Goal: Task Accomplishment & Management: Manage account settings

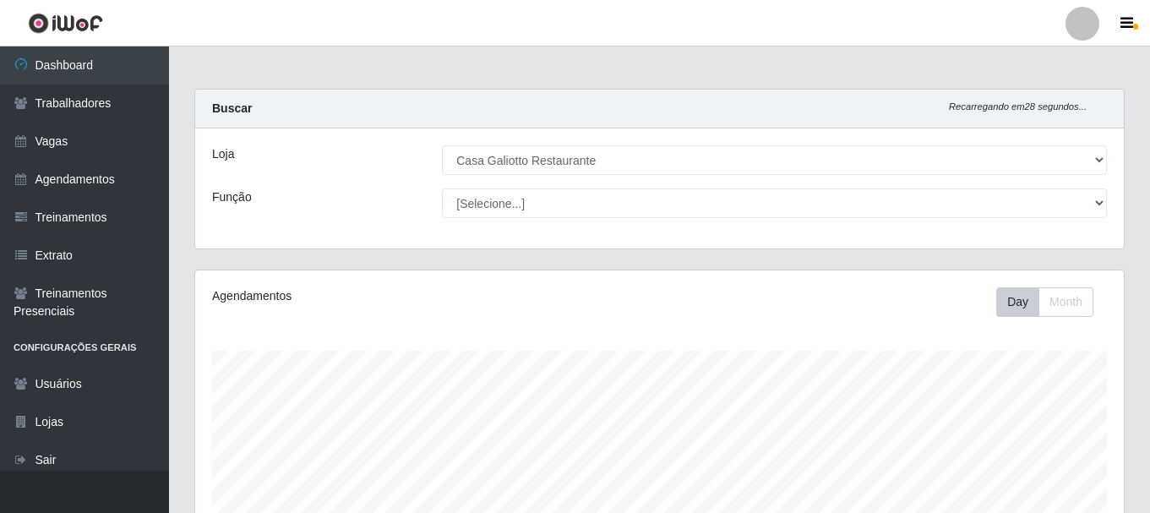
select select "279"
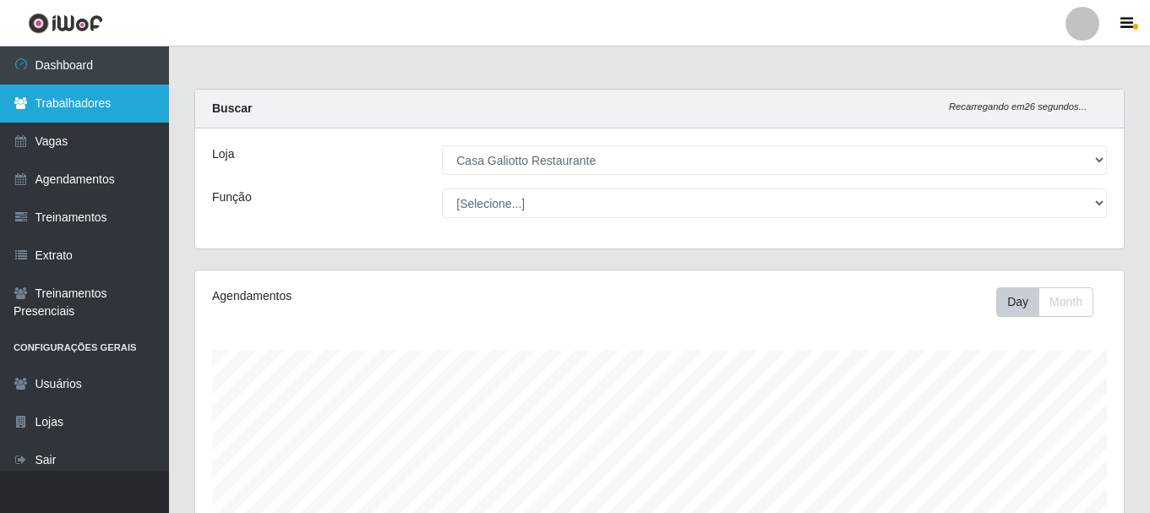
click at [64, 109] on link "Trabalhadores" at bounding box center [84, 103] width 169 height 38
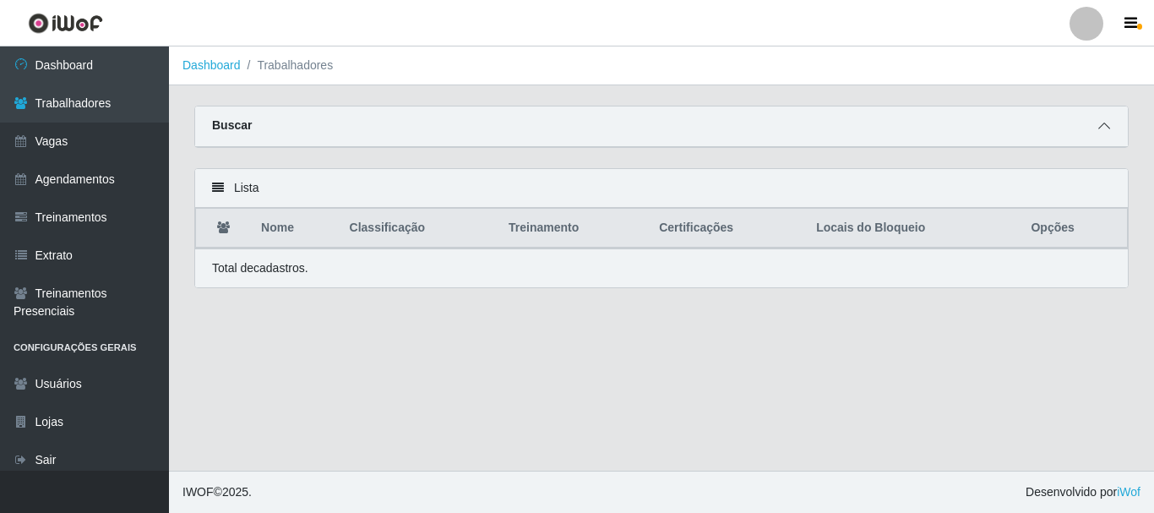
click at [1102, 128] on icon at bounding box center [1104, 126] width 12 height 12
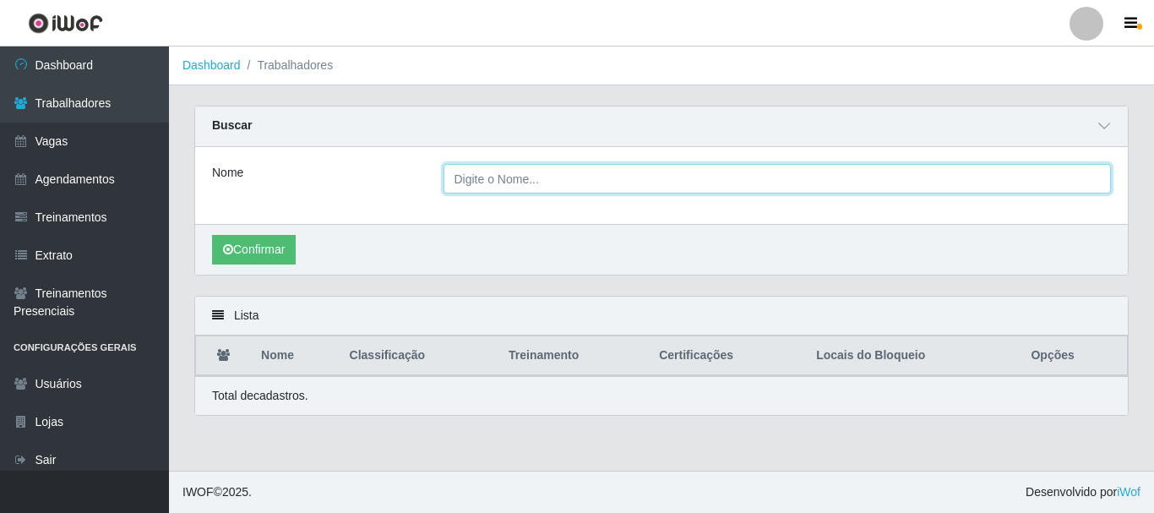
click at [509, 185] on input "Nome" at bounding box center [777, 179] width 668 height 30
type input "[PERSON_NAME]"
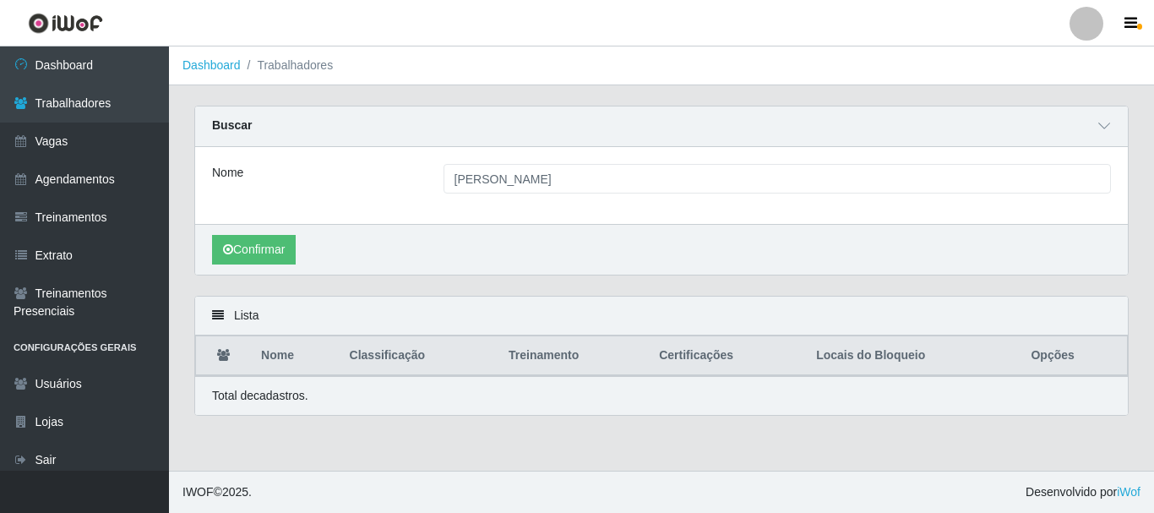
click at [272, 270] on div "Confirmar" at bounding box center [661, 249] width 932 height 51
click at [271, 253] on button "Confirmar" at bounding box center [254, 250] width 84 height 30
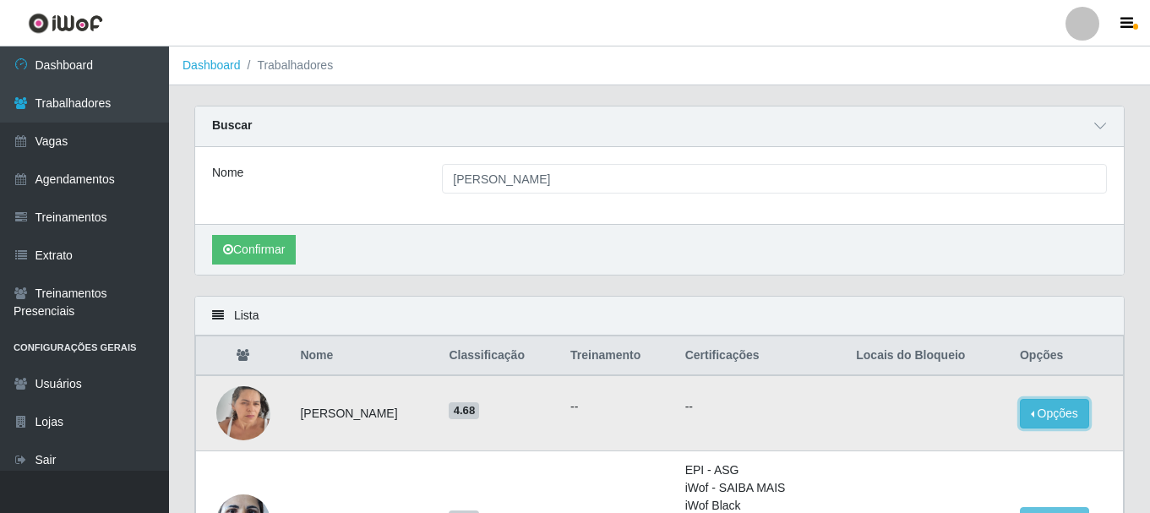
click at [1070, 399] on button "Opções" at bounding box center [1053, 414] width 69 height 30
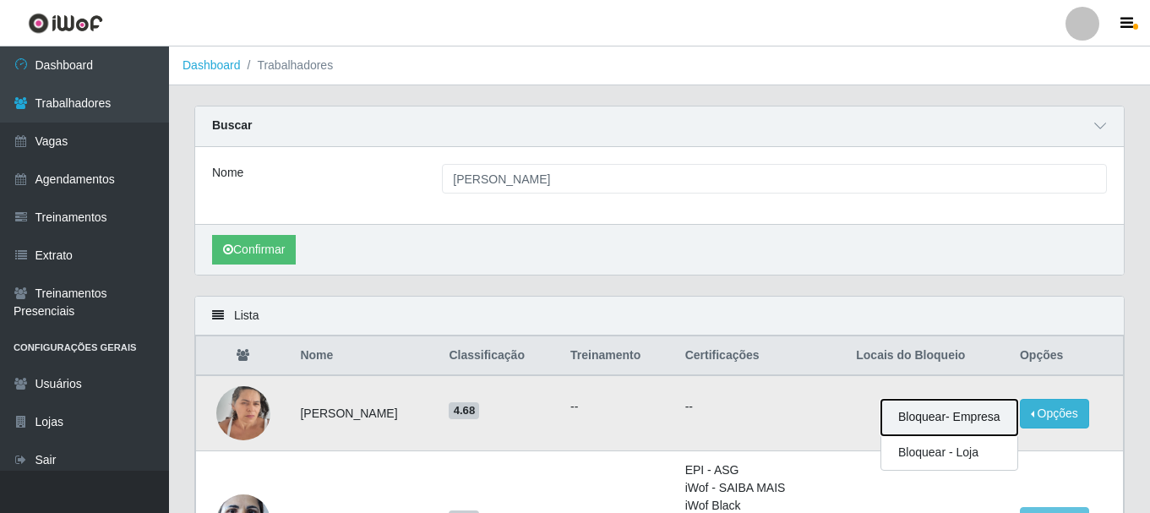
click at [997, 422] on button "Bloquear - Empresa" at bounding box center [949, 417] width 136 height 35
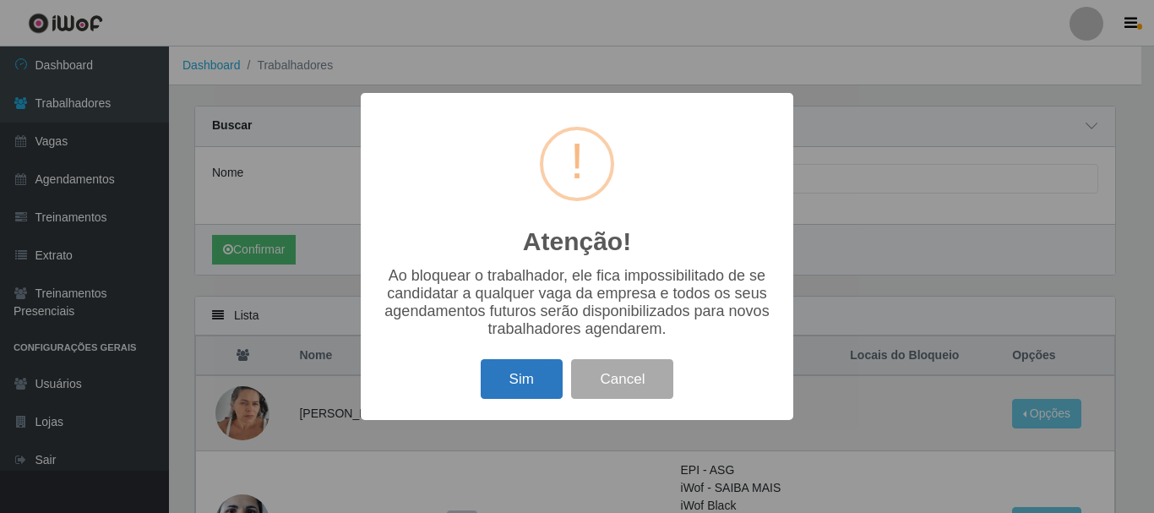
click at [522, 369] on button "Sim" at bounding box center [522, 379] width 82 height 40
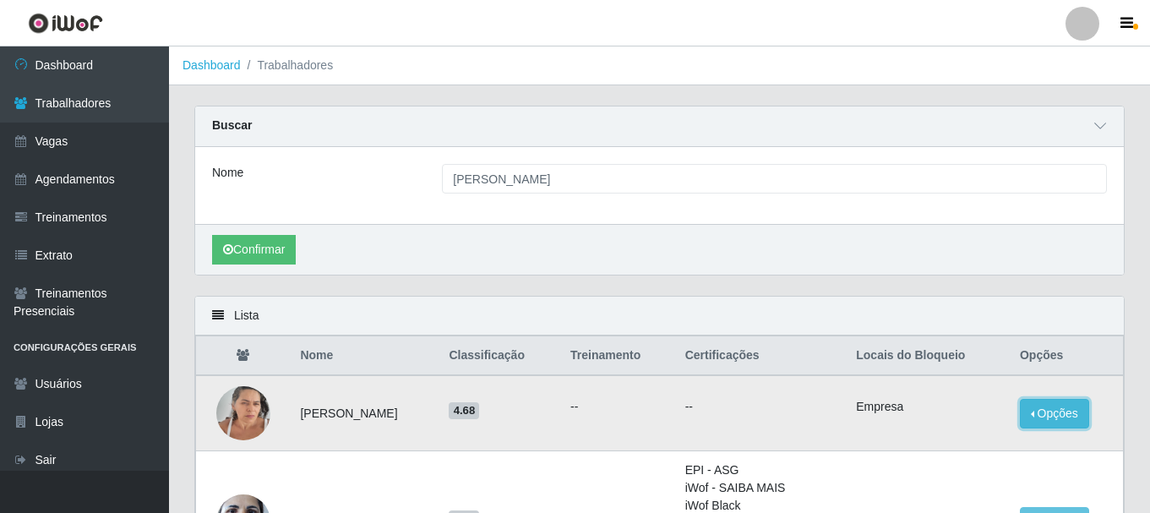
click at [1064, 412] on button "Opções" at bounding box center [1053, 414] width 69 height 30
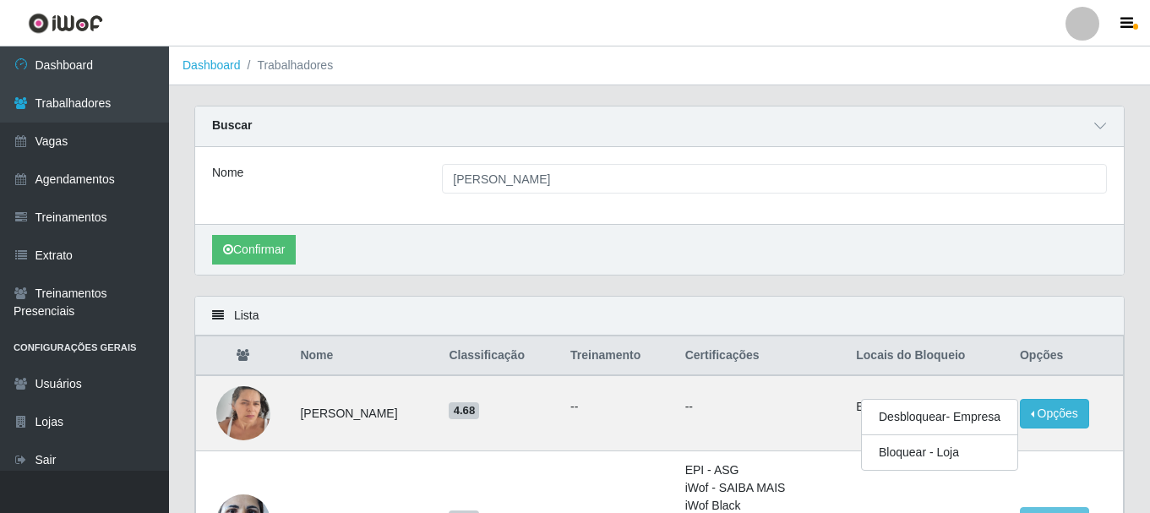
click at [911, 317] on div "Lista" at bounding box center [659, 315] width 928 height 39
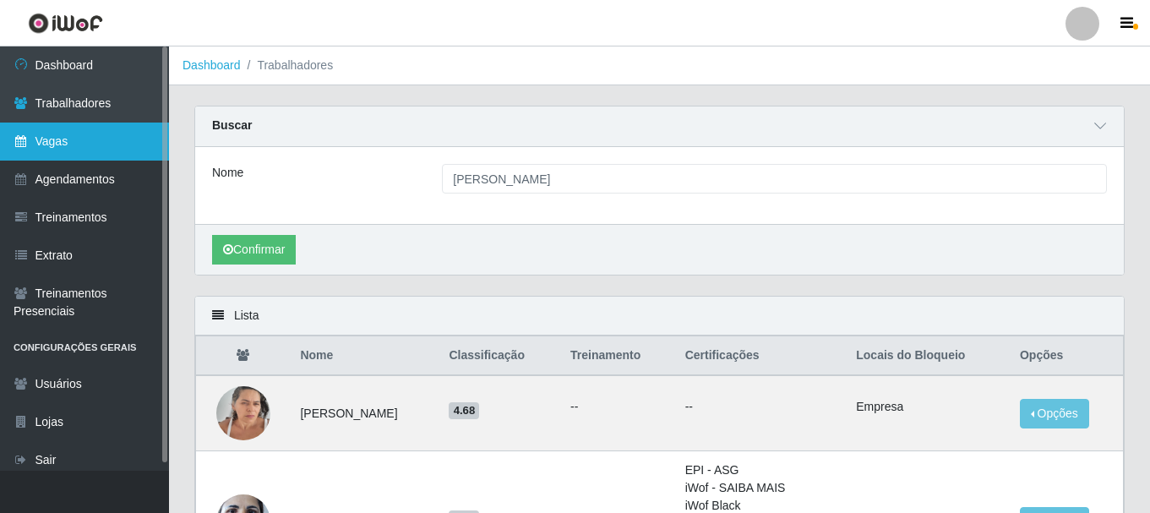
click at [82, 133] on link "Vagas" at bounding box center [84, 141] width 169 height 38
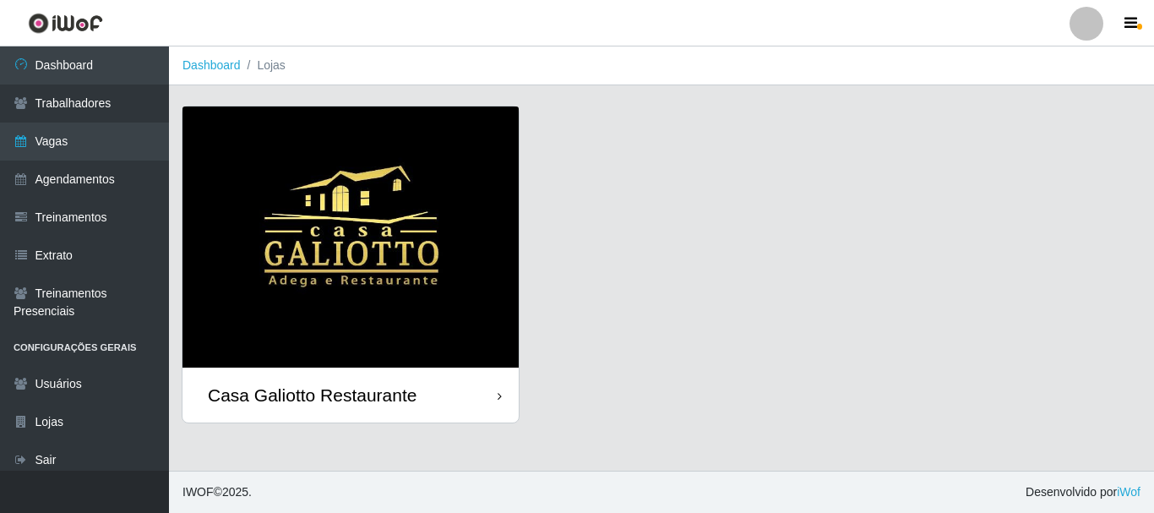
click at [402, 408] on div "Casa Galiotto Restaurante" at bounding box center [350, 394] width 336 height 55
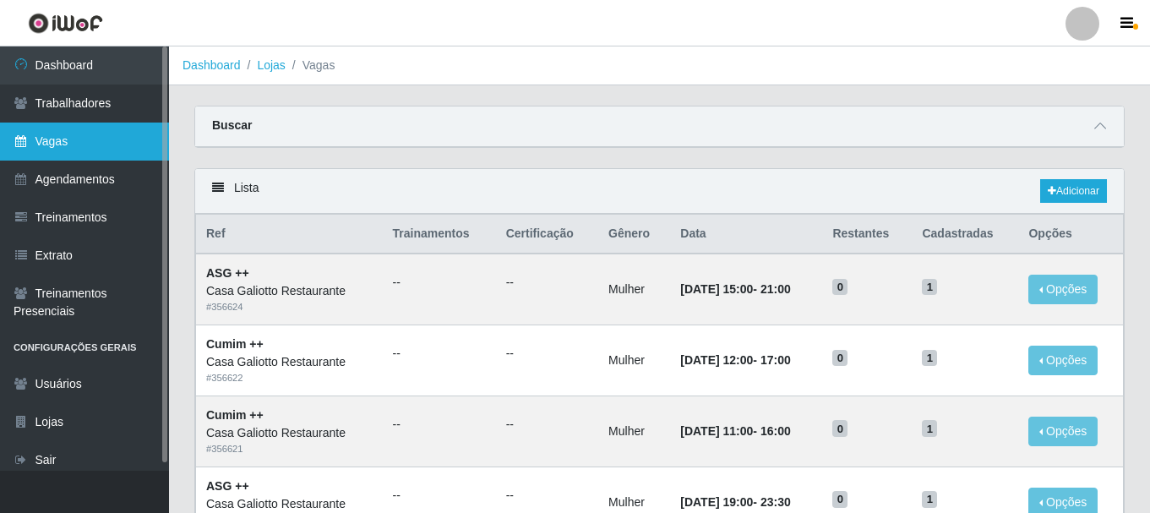
click at [112, 141] on link "Vagas" at bounding box center [84, 141] width 169 height 38
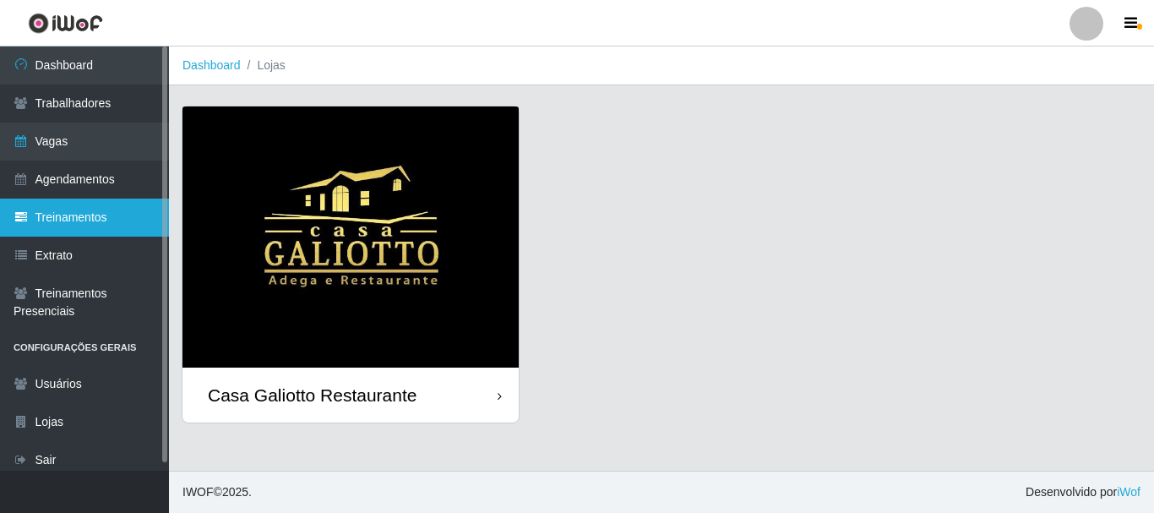
click at [84, 201] on link "Treinamentos" at bounding box center [84, 217] width 169 height 38
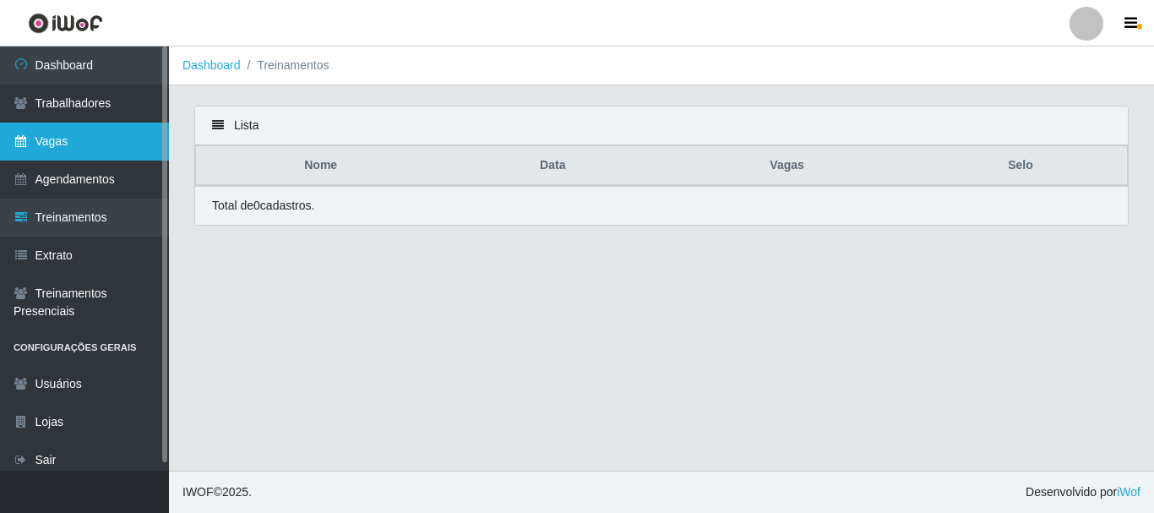
click at [64, 139] on link "Vagas" at bounding box center [84, 141] width 169 height 38
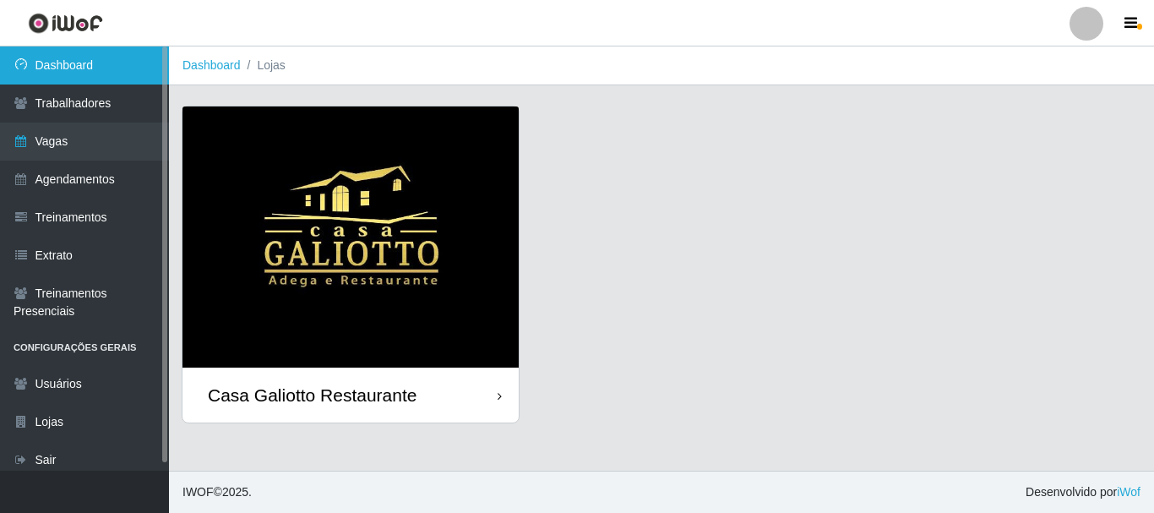
click at [92, 70] on link "Dashboard" at bounding box center [84, 65] width 169 height 38
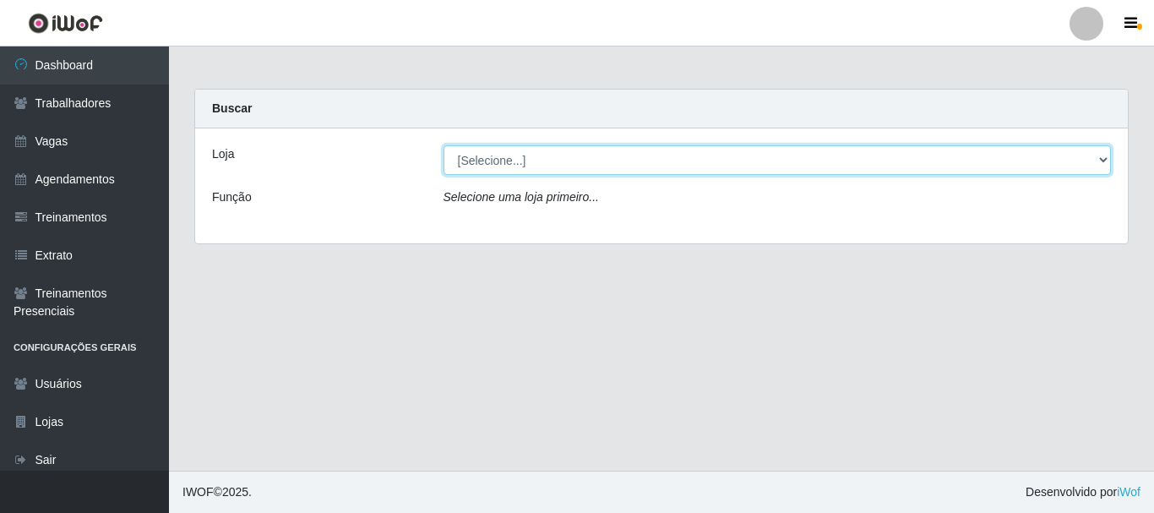
click at [522, 163] on select "[Selecione...] [GEOGRAPHIC_DATA]" at bounding box center [777, 160] width 668 height 30
click at [443, 145] on select "[Selecione...] [GEOGRAPHIC_DATA]" at bounding box center [777, 160] width 668 height 30
click at [561, 167] on select "[Selecione...] [GEOGRAPHIC_DATA]" at bounding box center [777, 160] width 668 height 30
select select "279"
click at [443, 145] on select "[Selecione...] [GEOGRAPHIC_DATA]" at bounding box center [777, 160] width 668 height 30
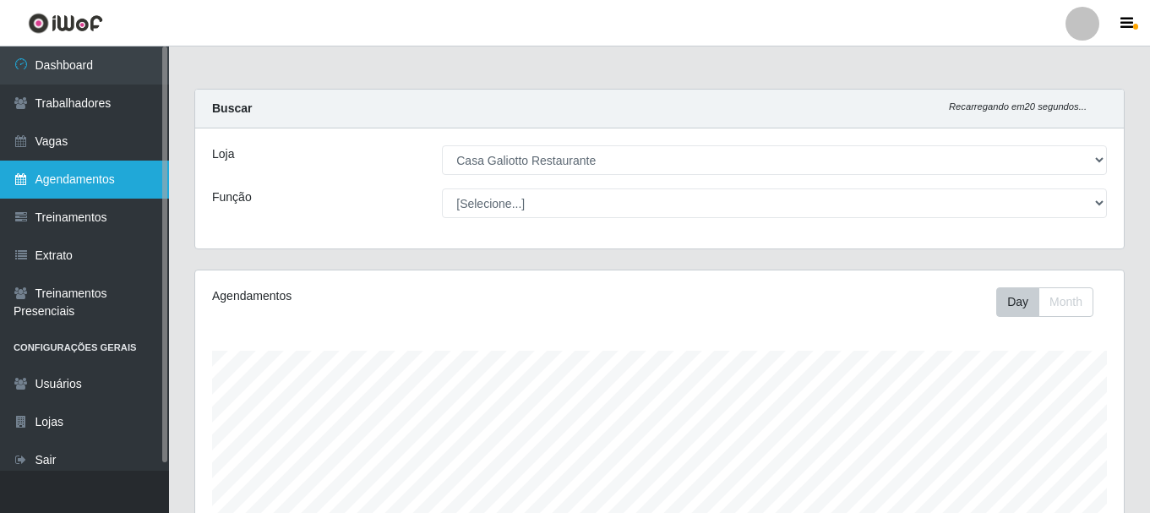
click at [100, 174] on link "Agendamentos" at bounding box center [84, 179] width 169 height 38
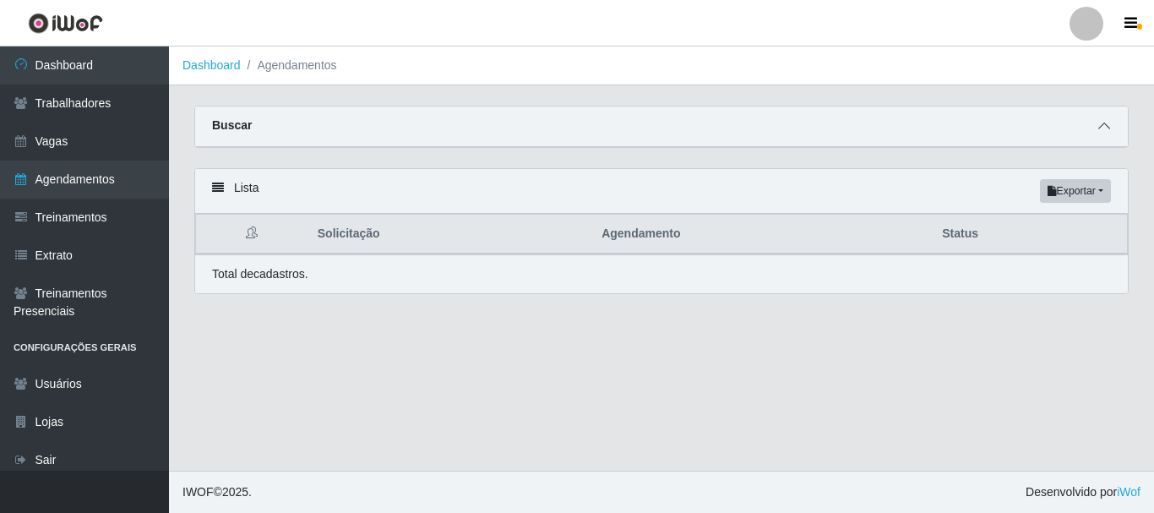
click at [1104, 122] on icon at bounding box center [1104, 126] width 12 height 12
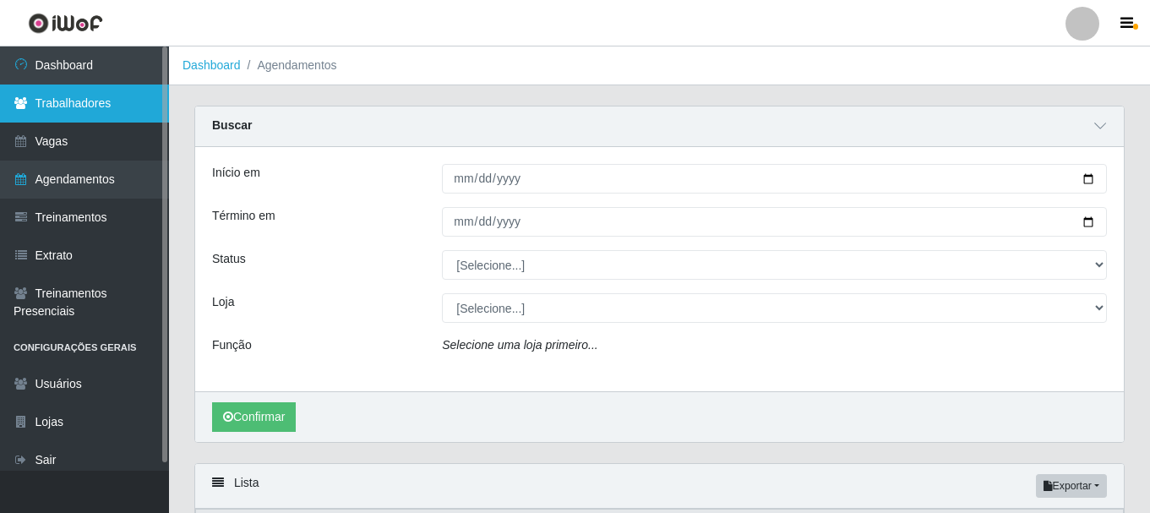
click at [73, 113] on link "Trabalhadores" at bounding box center [84, 103] width 169 height 38
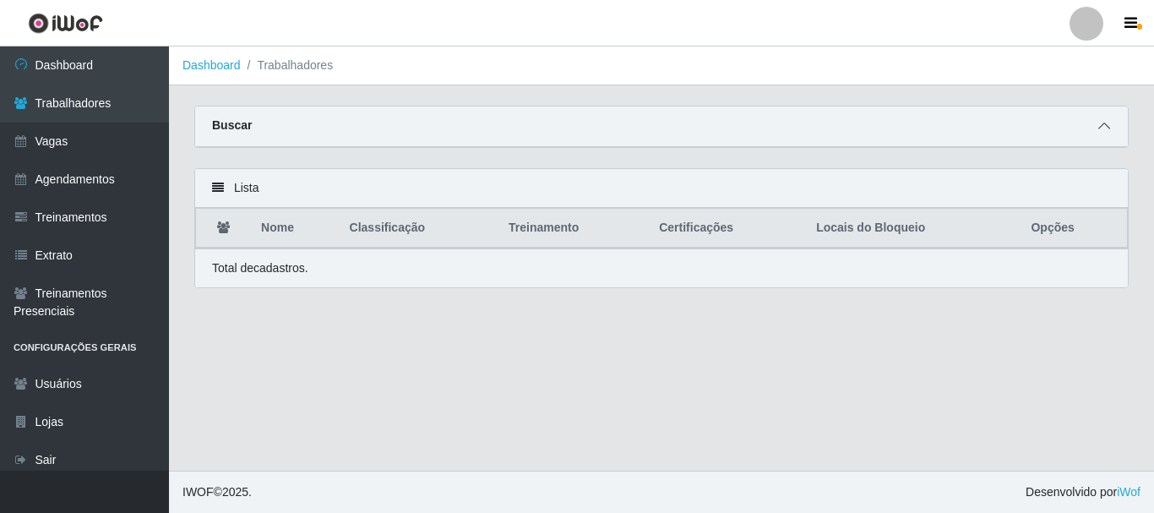
click at [1109, 126] on icon at bounding box center [1104, 126] width 12 height 12
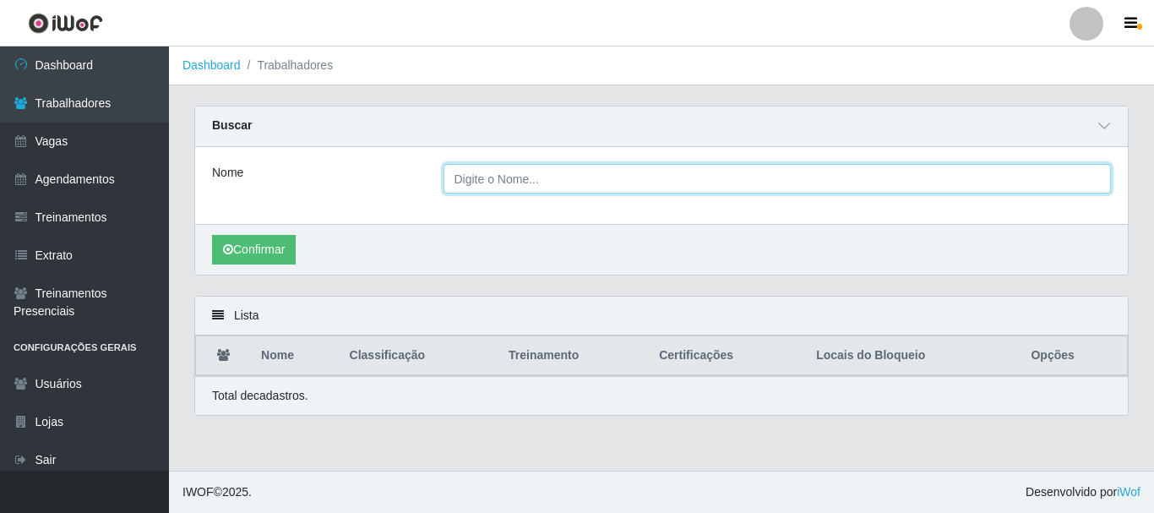
click at [564, 177] on input "Nome" at bounding box center [777, 179] width 668 height 30
type input "[PERSON_NAME]"
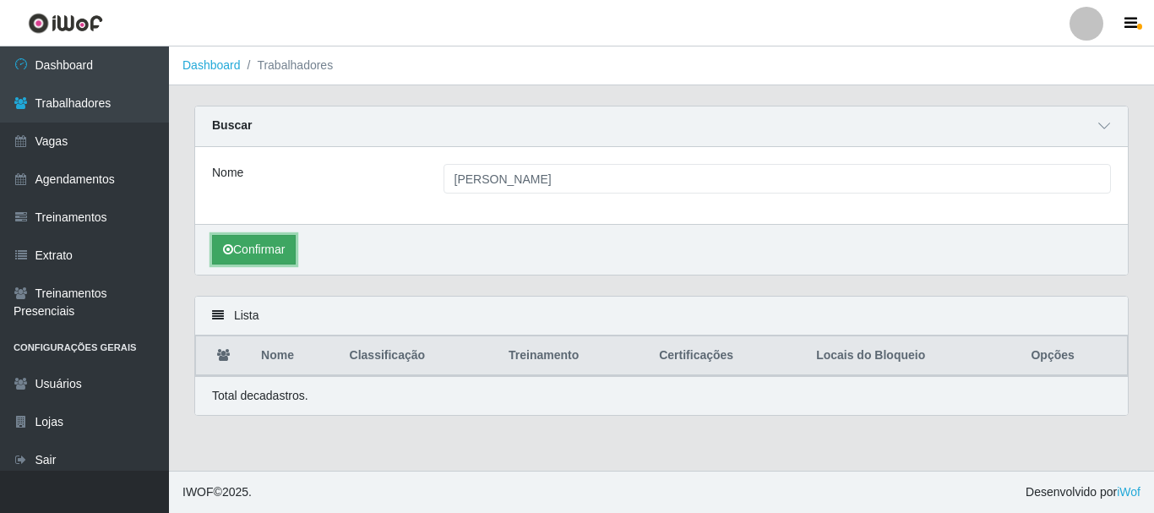
click at [291, 242] on button "Confirmar" at bounding box center [254, 250] width 84 height 30
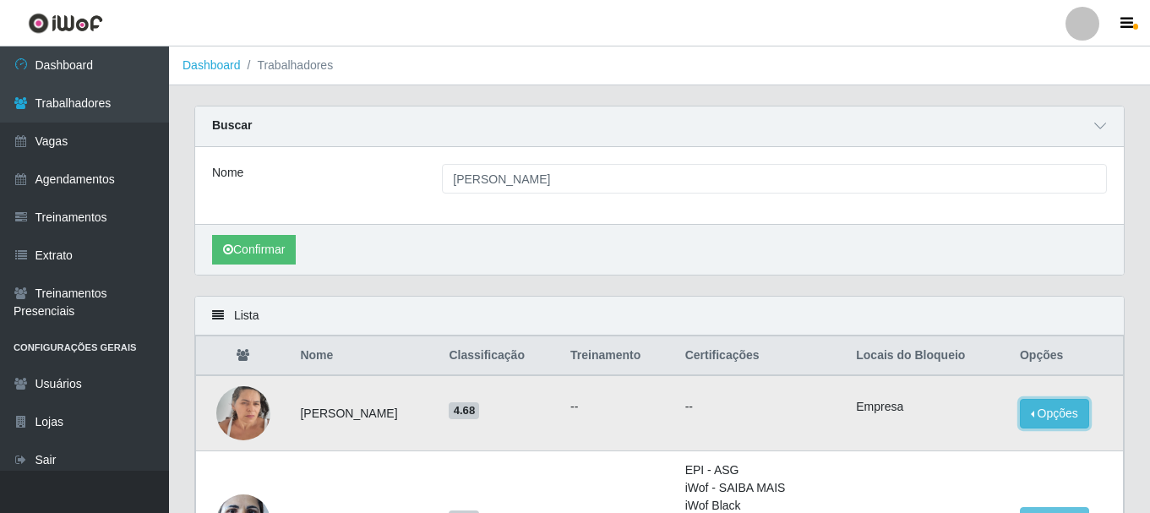
click at [1073, 402] on button "Opções" at bounding box center [1053, 414] width 69 height 30
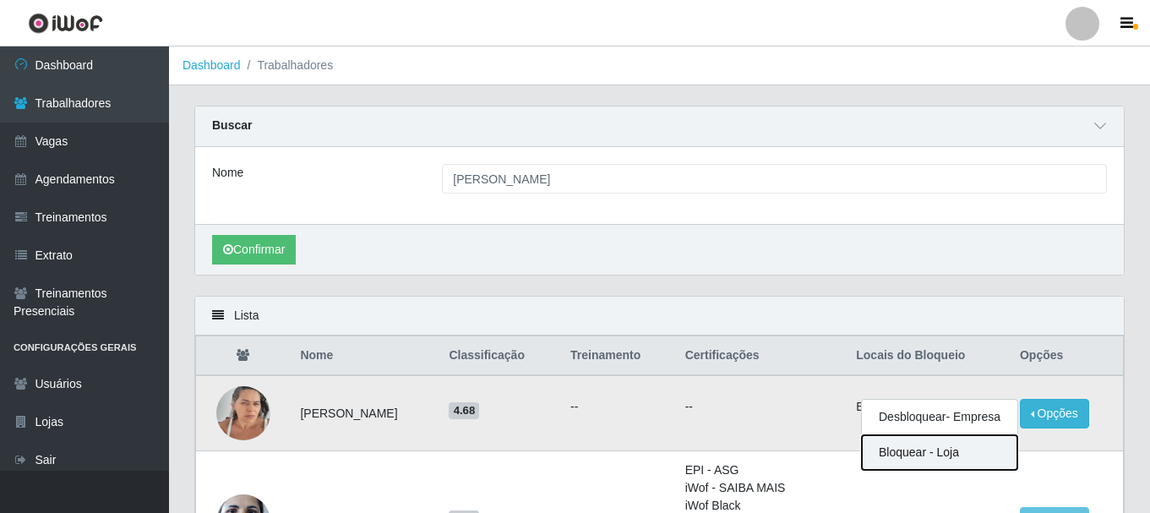
click at [965, 448] on button "Bloquear - Loja" at bounding box center [939, 452] width 155 height 35
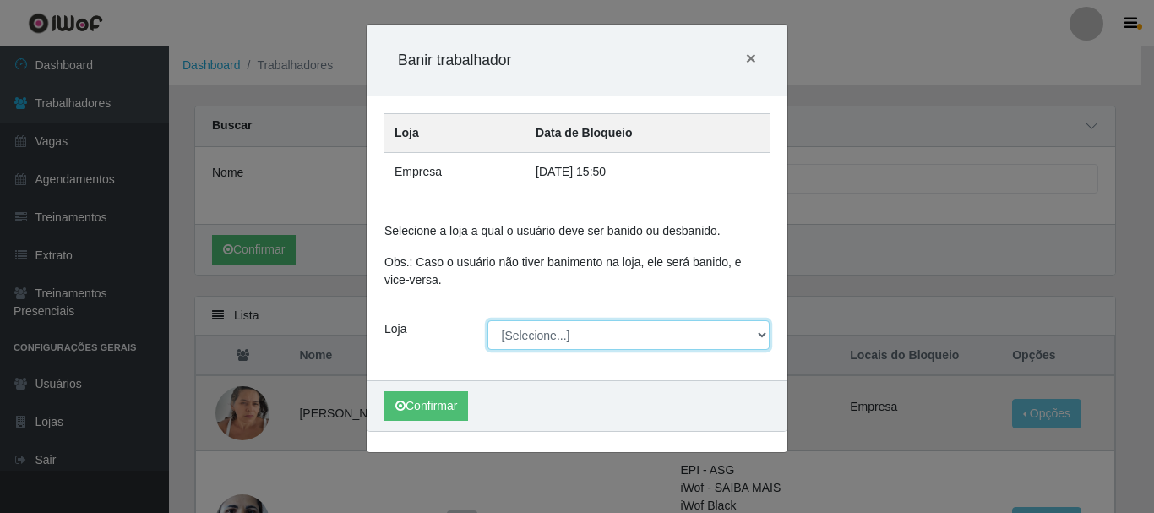
click at [541, 344] on select "[Selecione...] [GEOGRAPHIC_DATA]" at bounding box center [628, 335] width 283 height 30
select select "279"
click at [487, 320] on select "[Selecione...] [GEOGRAPHIC_DATA]" at bounding box center [628, 335] width 283 height 30
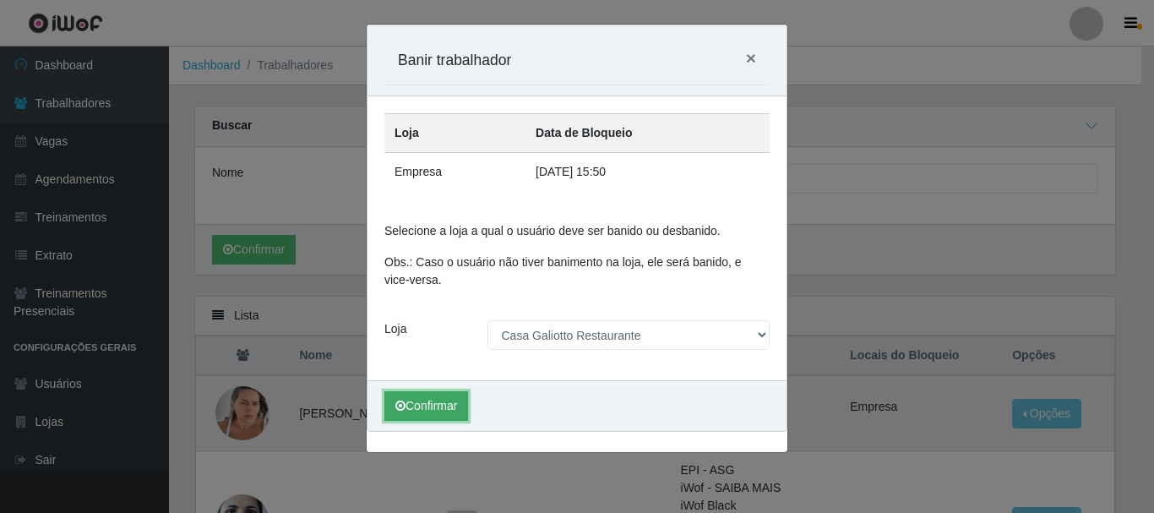
click at [438, 404] on button "Confirmar" at bounding box center [426, 406] width 84 height 30
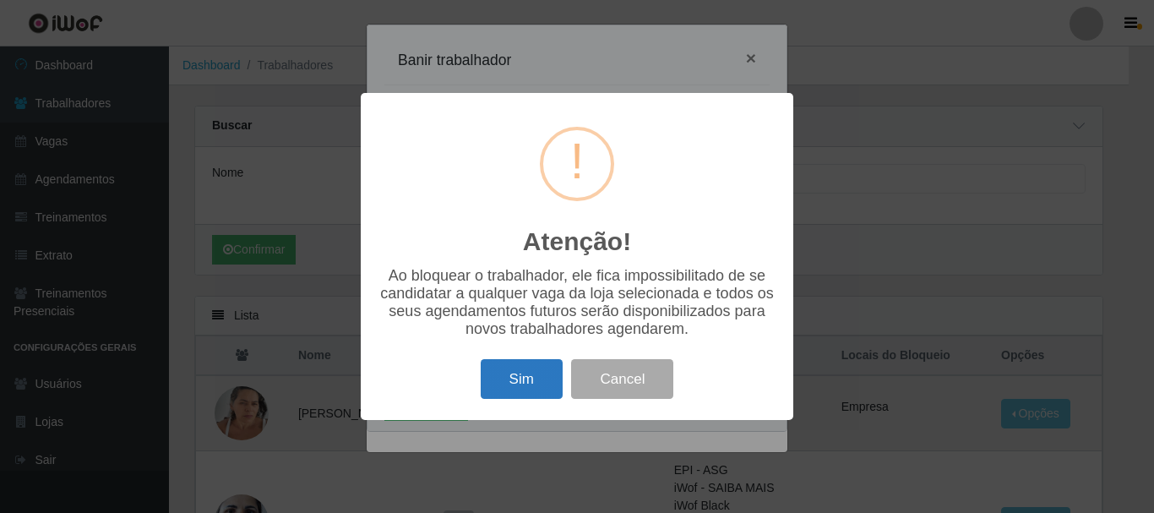
click at [525, 389] on button "Sim" at bounding box center [522, 379] width 82 height 40
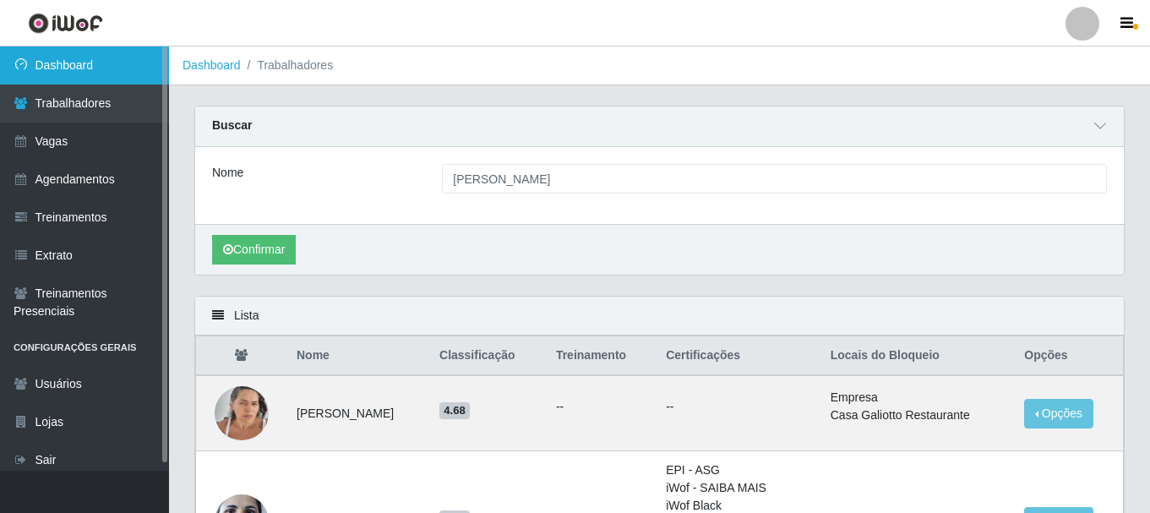
click at [111, 70] on link "Dashboard" at bounding box center [84, 65] width 169 height 38
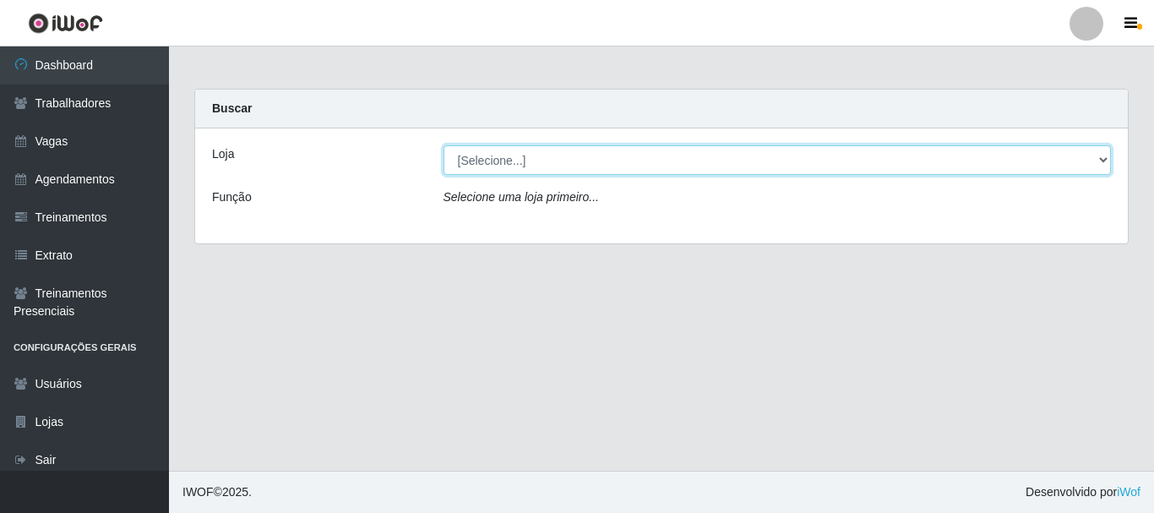
drag, startPoint x: 594, startPoint y: 155, endPoint x: 595, endPoint y: 164, distance: 9.4
click at [594, 155] on select "[Selecione...] [GEOGRAPHIC_DATA]" at bounding box center [777, 160] width 668 height 30
select select "279"
click at [443, 145] on select "[Selecione...] [GEOGRAPHIC_DATA]" at bounding box center [777, 160] width 668 height 30
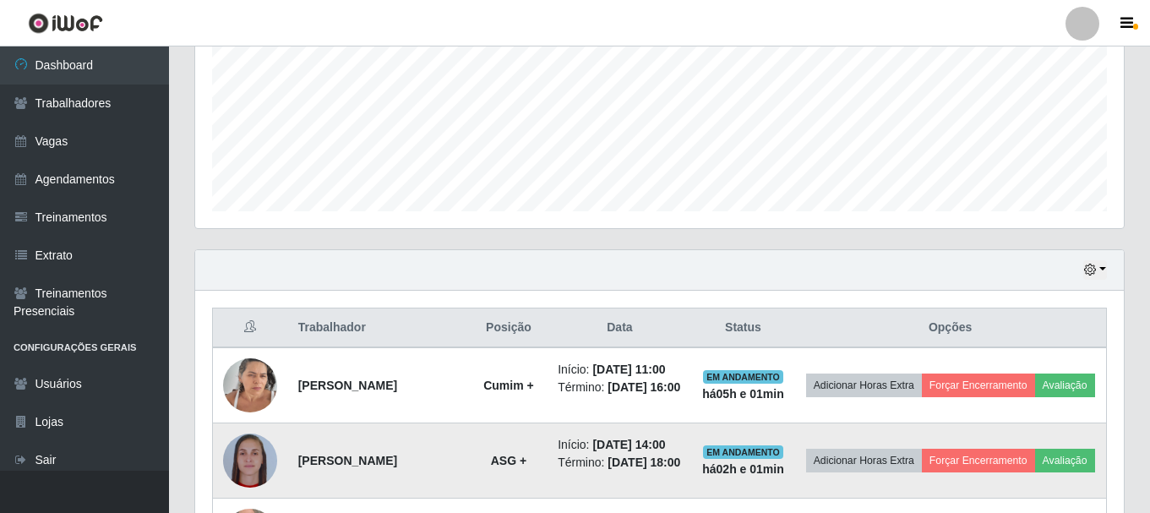
scroll to position [422, 0]
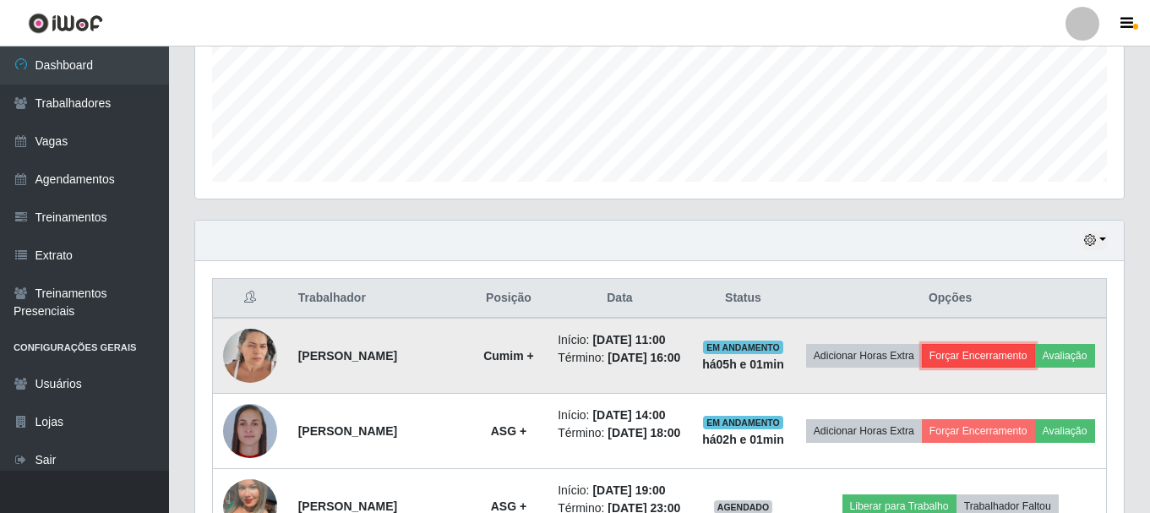
click at [1018, 359] on button "Forçar Encerramento" at bounding box center [977, 356] width 113 height 24
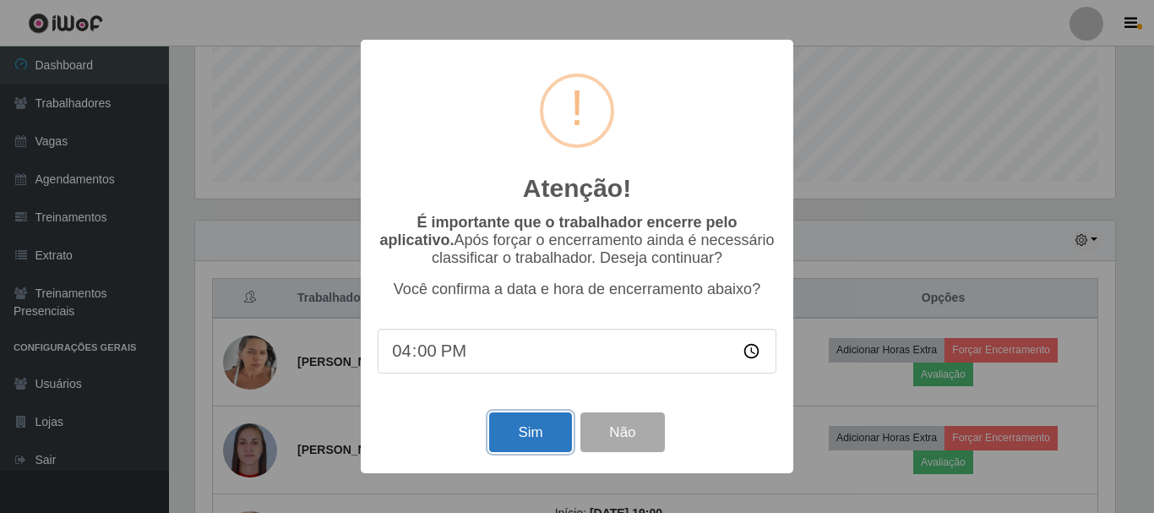
click at [540, 436] on button "Sim" at bounding box center [530, 432] width 82 height 40
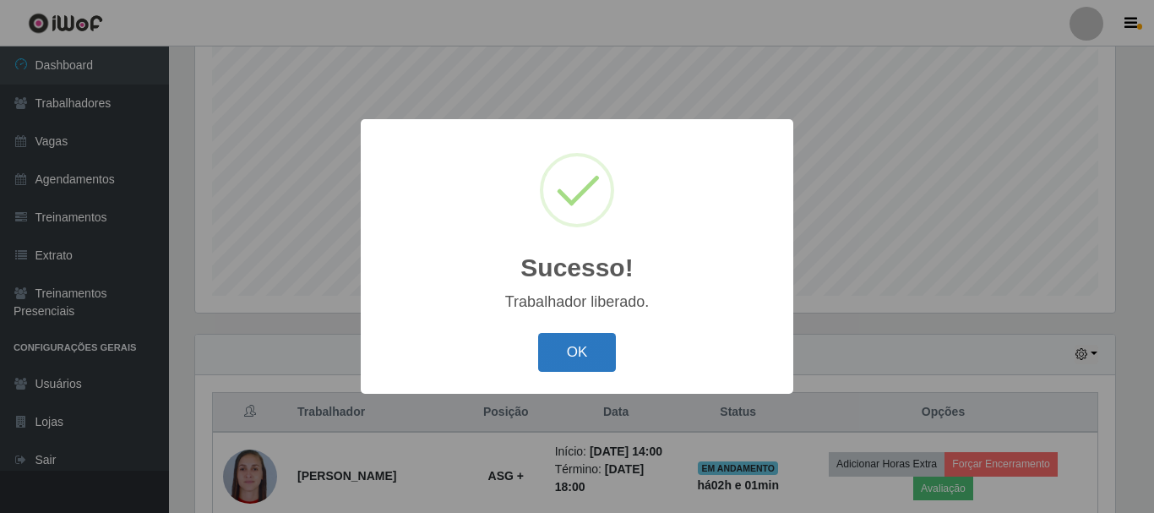
click at [603, 341] on button "OK" at bounding box center [577, 353] width 79 height 40
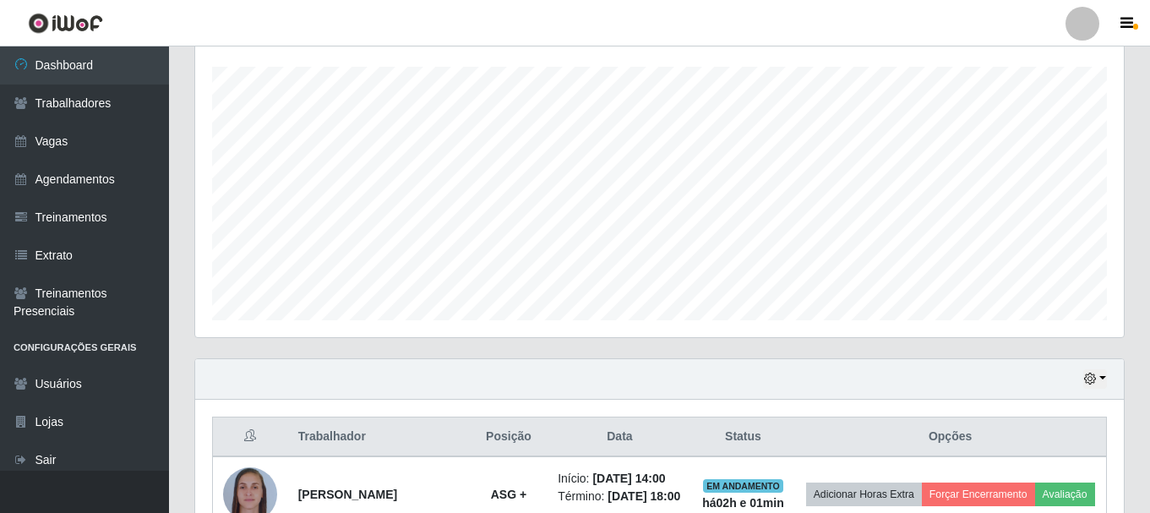
scroll to position [0, 0]
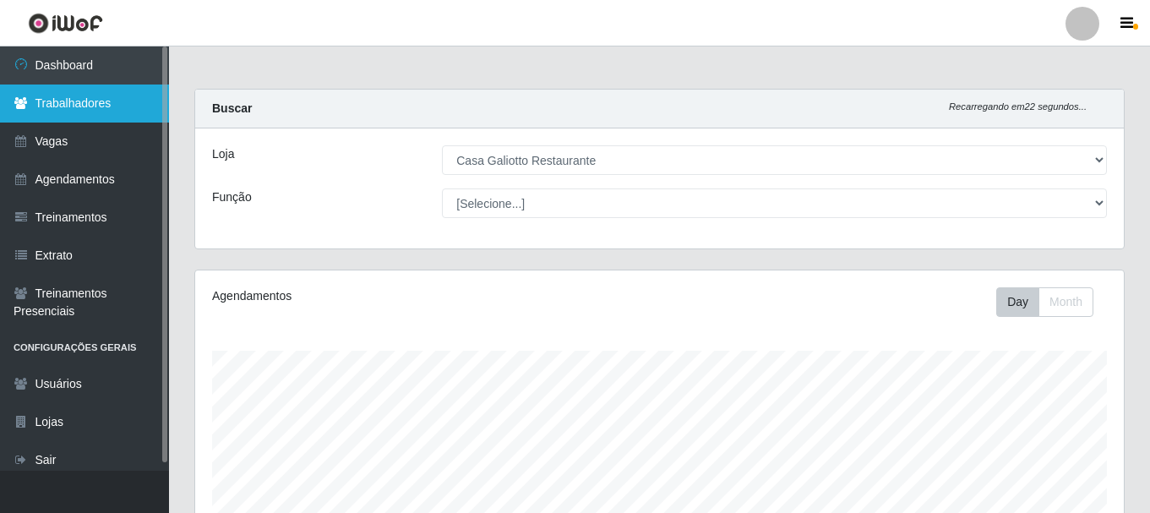
click at [121, 94] on link "Trabalhadores" at bounding box center [84, 103] width 169 height 38
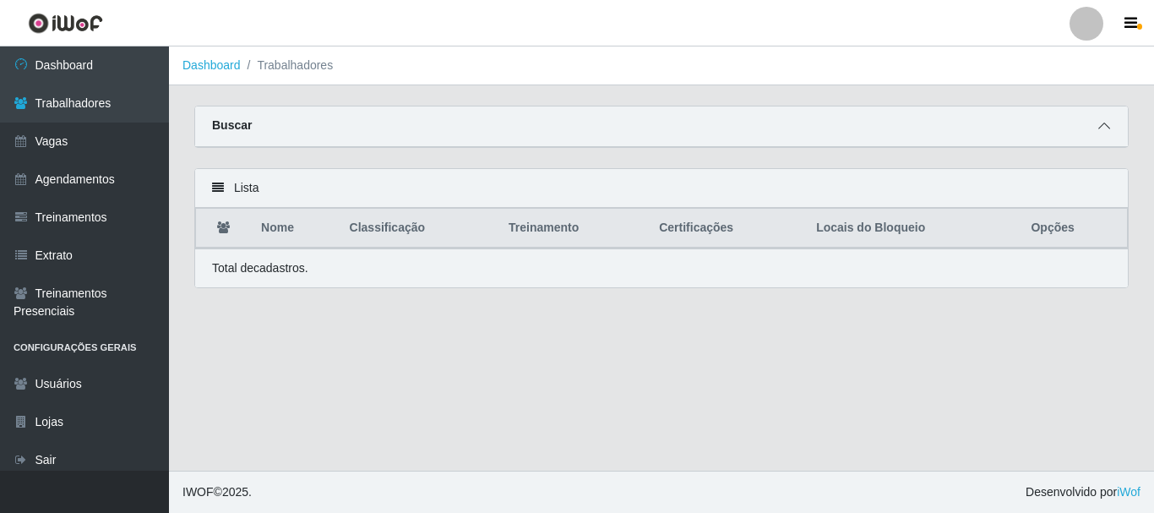
click at [1107, 131] on icon at bounding box center [1104, 126] width 12 height 12
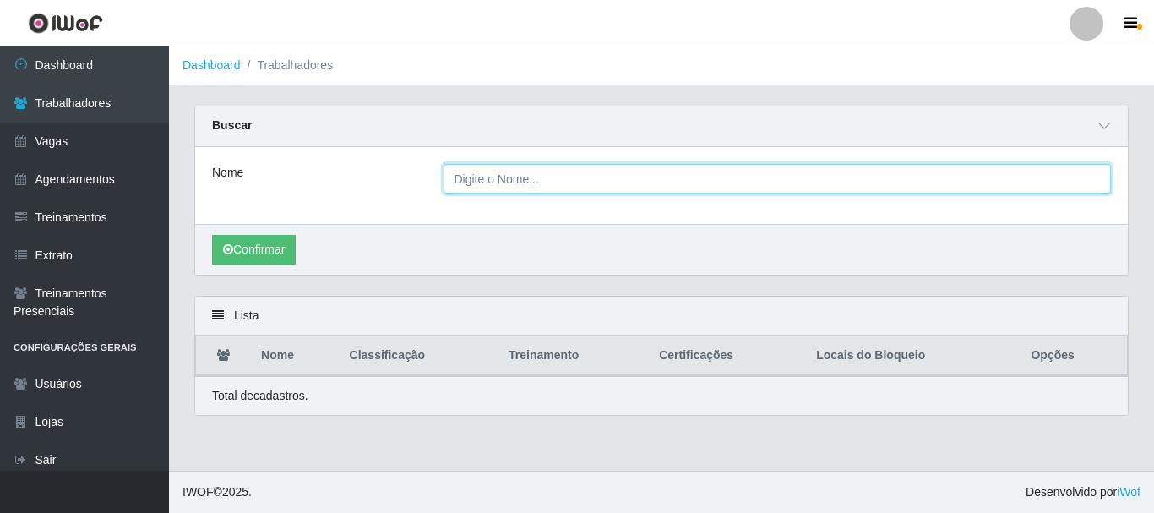
click at [533, 178] on input "Nome" at bounding box center [777, 179] width 668 height 30
type input "[PERSON_NAME]"
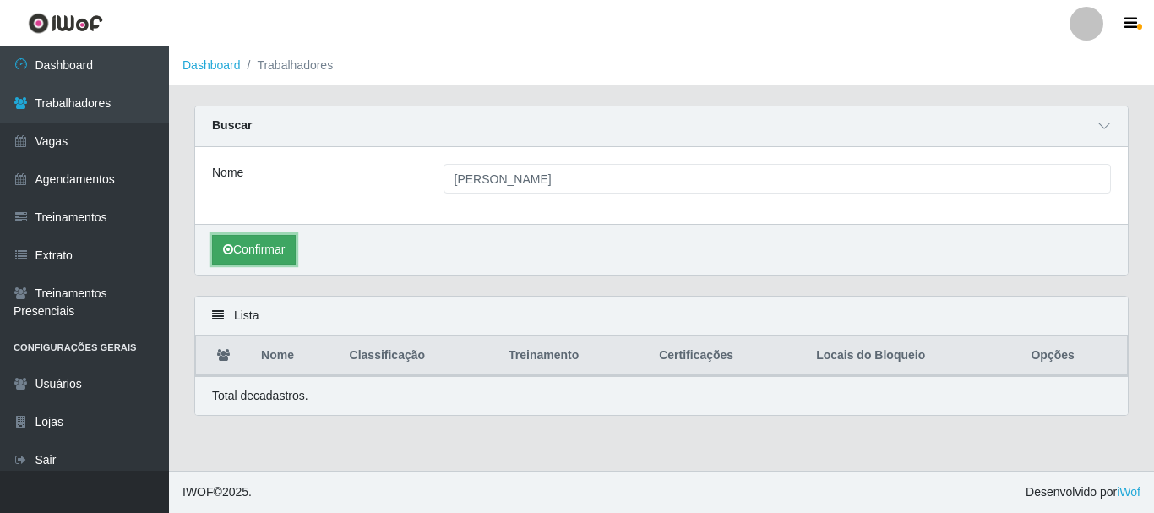
click at [296, 248] on button "Confirmar" at bounding box center [254, 250] width 84 height 30
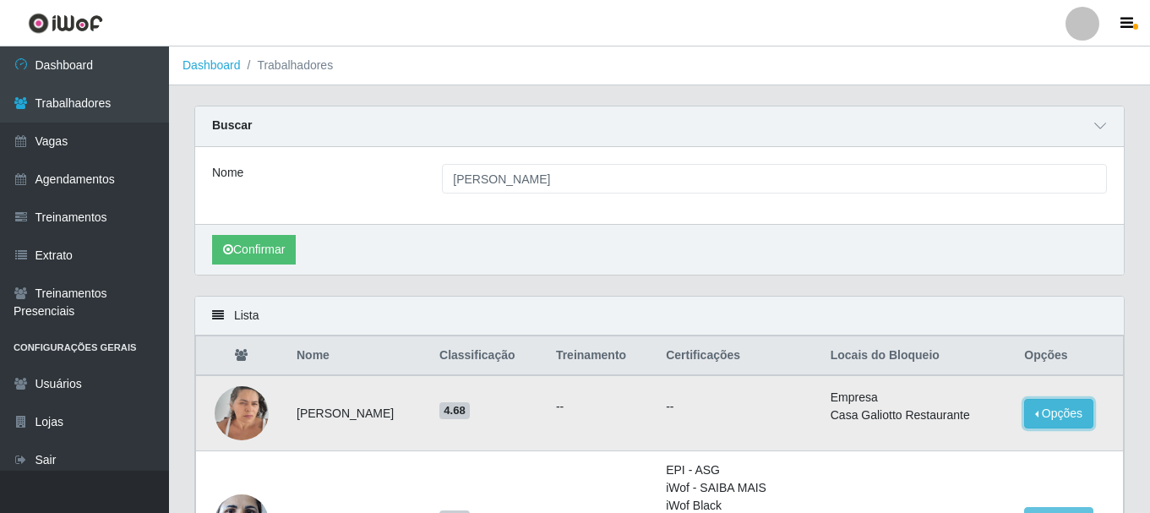
click at [1057, 422] on button "Opções" at bounding box center [1058, 414] width 69 height 30
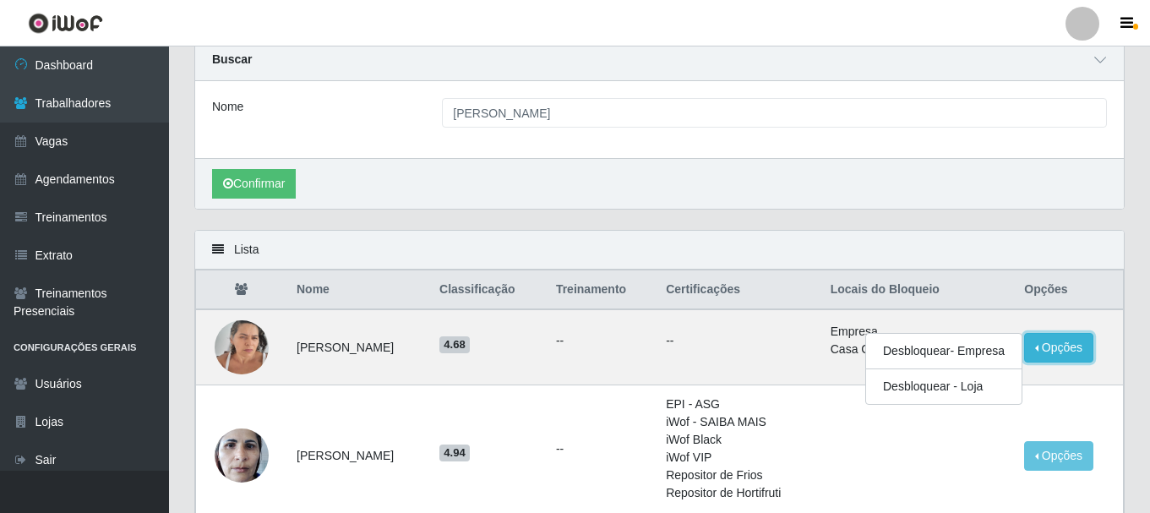
scroll to position [84, 0]
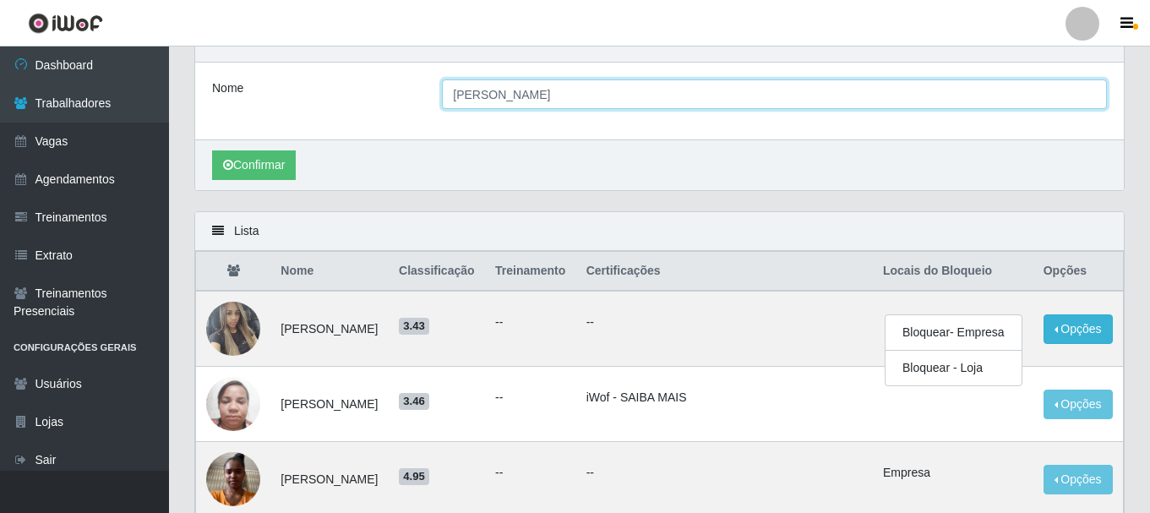
click at [938, 94] on input "[PERSON_NAME]" at bounding box center [774, 94] width 665 height 30
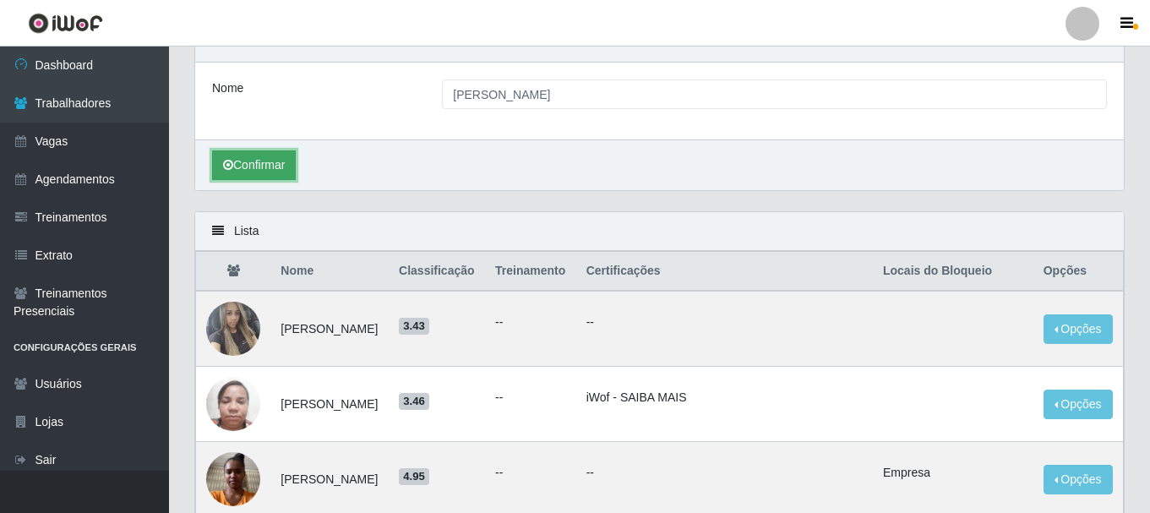
click at [229, 176] on button "Confirmar" at bounding box center [254, 165] width 84 height 30
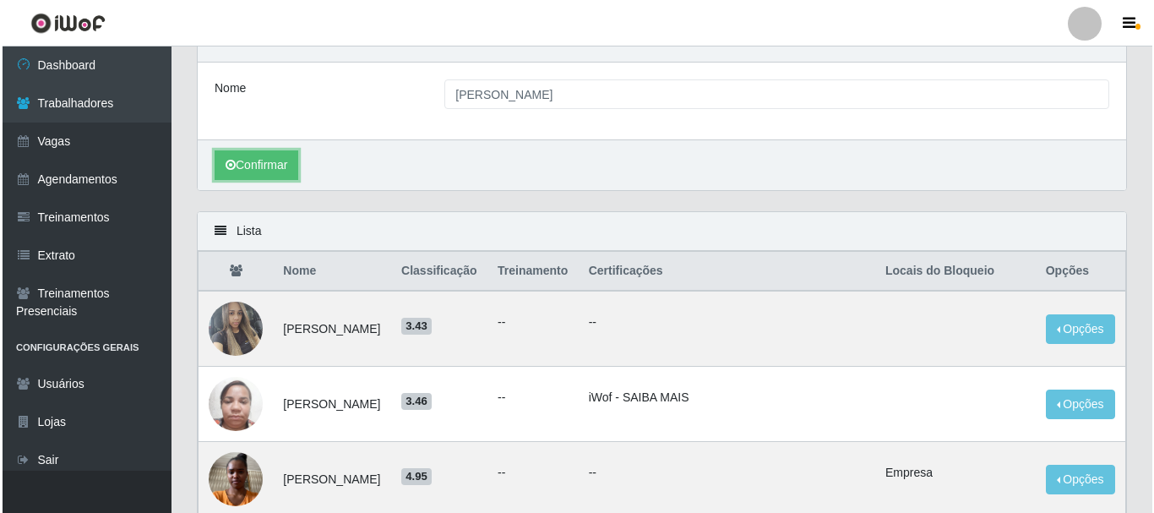
scroll to position [0, 0]
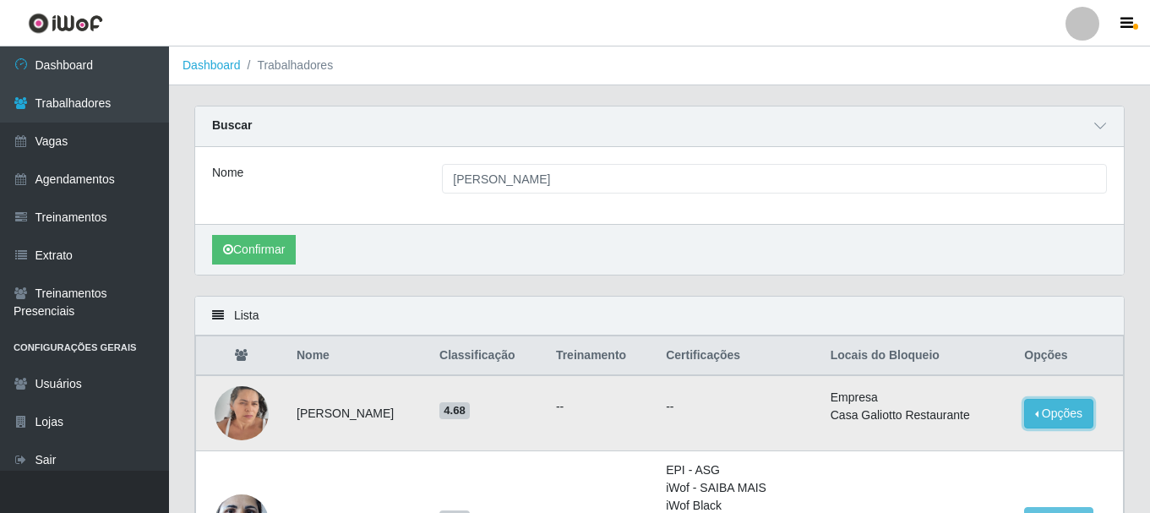
click at [1071, 427] on button "Opções" at bounding box center [1058, 414] width 69 height 30
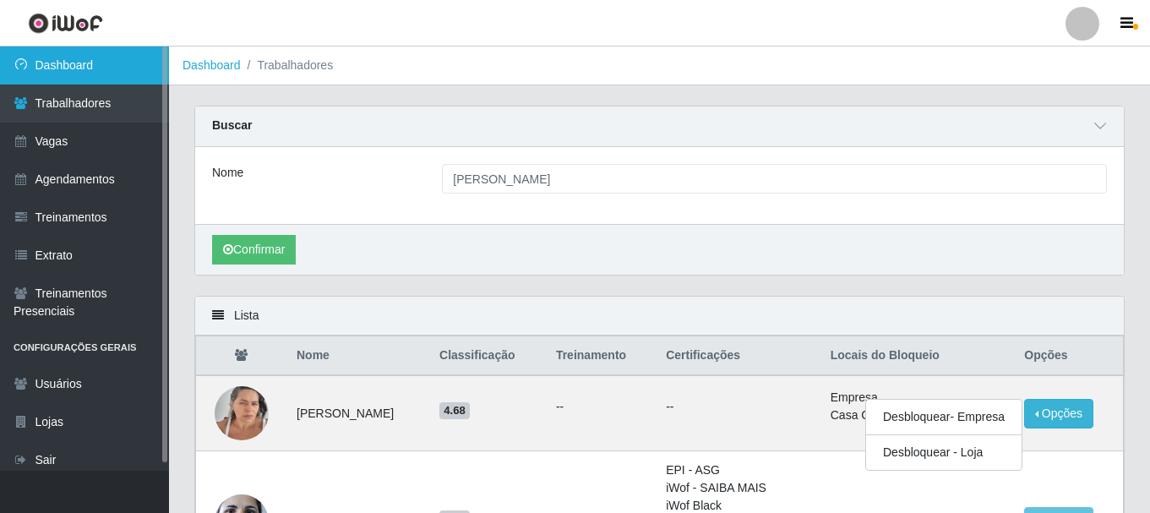
click at [61, 73] on link "Dashboard" at bounding box center [84, 65] width 169 height 38
